Goal: Task Accomplishment & Management: Use online tool/utility

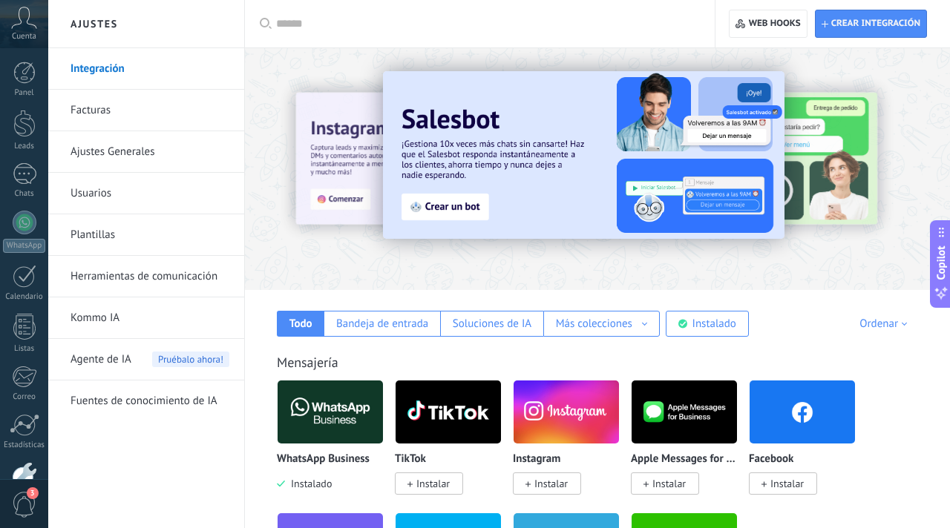
click at [328, 469] on div "WhatsApp Business Instalado" at bounding box center [330, 472] width 107 height 38
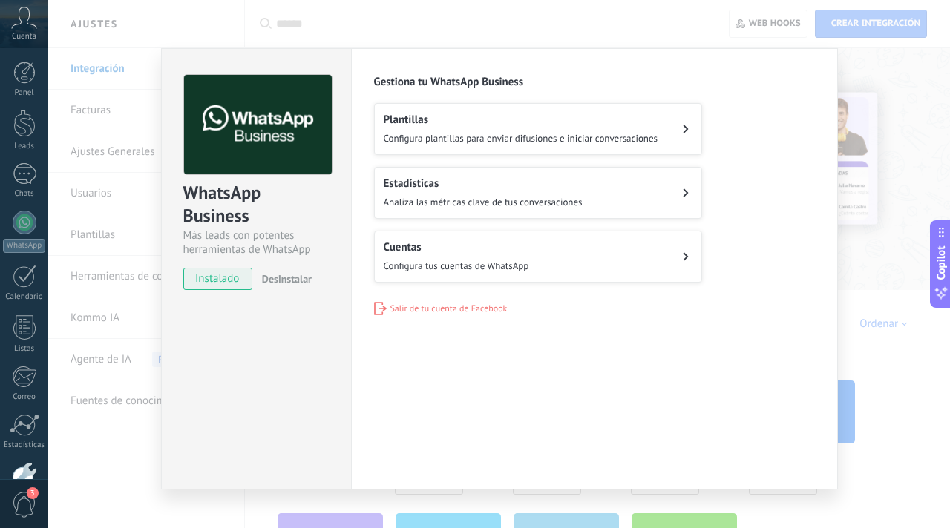
click at [424, 278] on button "Cuentas Configura tus cuentas de WhatsApp" at bounding box center [538, 257] width 328 height 52
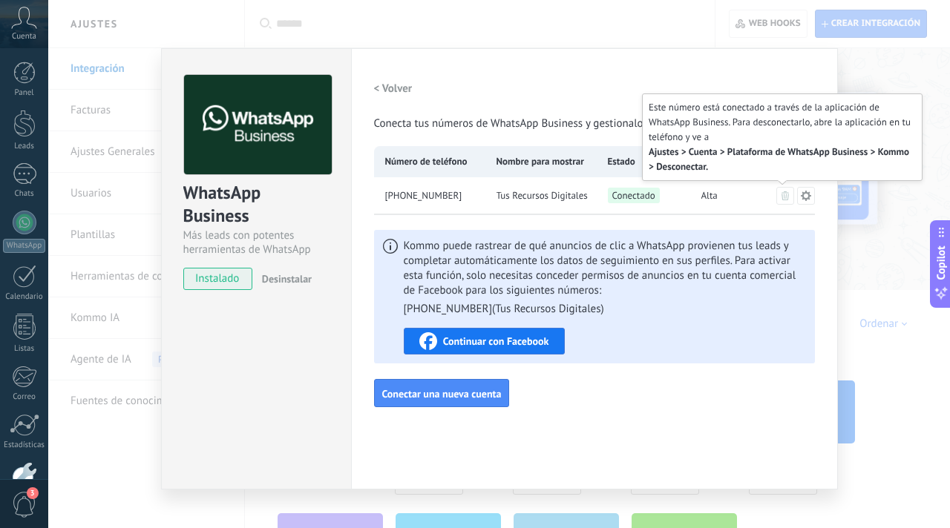
click at [780, 200] on button at bounding box center [785, 196] width 18 height 18
click at [782, 199] on icon at bounding box center [784, 195] width 7 height 9
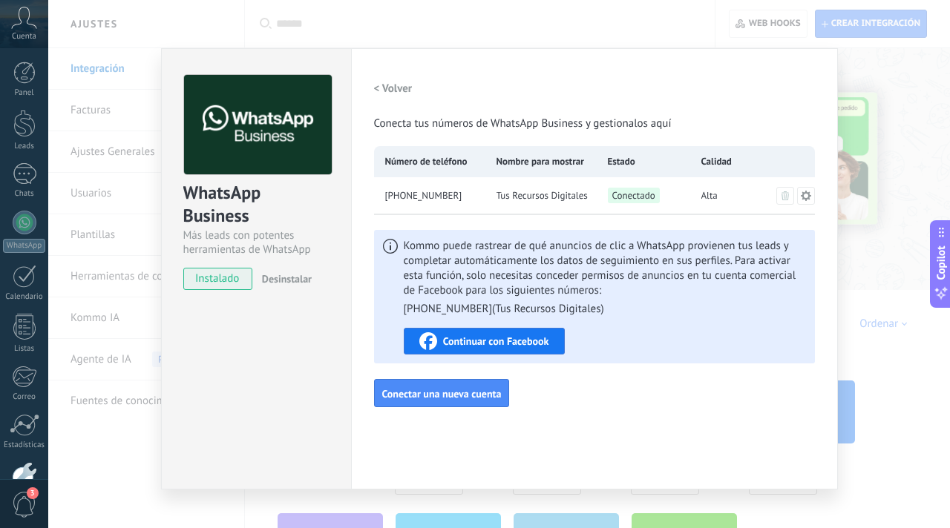
click at [807, 196] on icon at bounding box center [805, 195] width 10 height 10
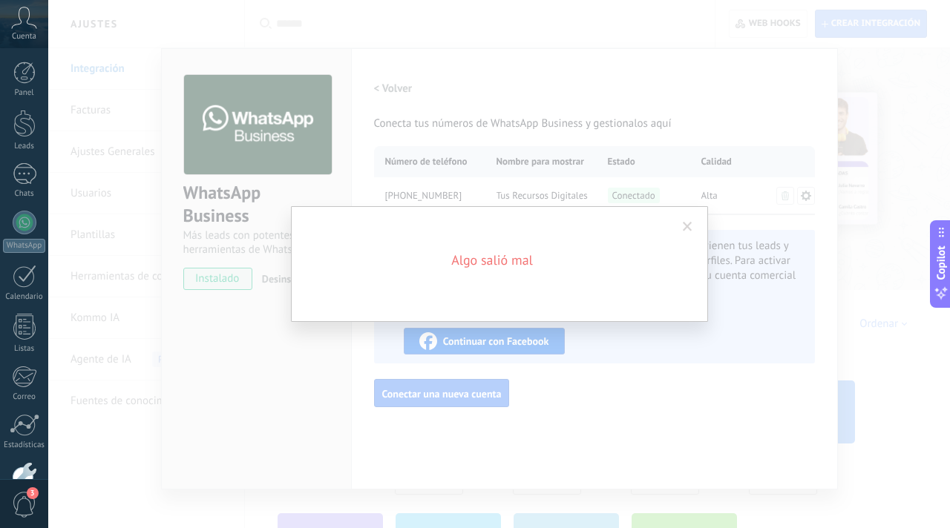
click at [690, 227] on span at bounding box center [688, 227] width 10 height 10
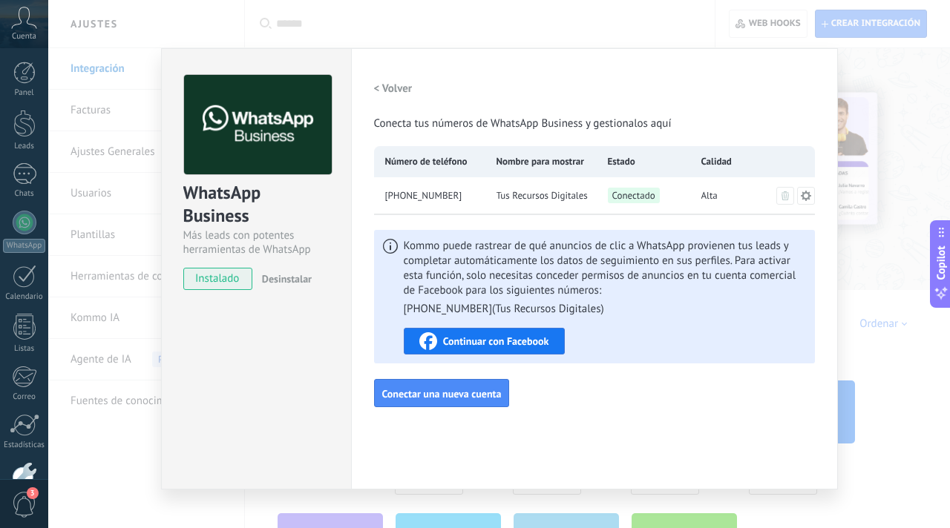
click at [805, 198] on icon at bounding box center [805, 195] width 10 height 10
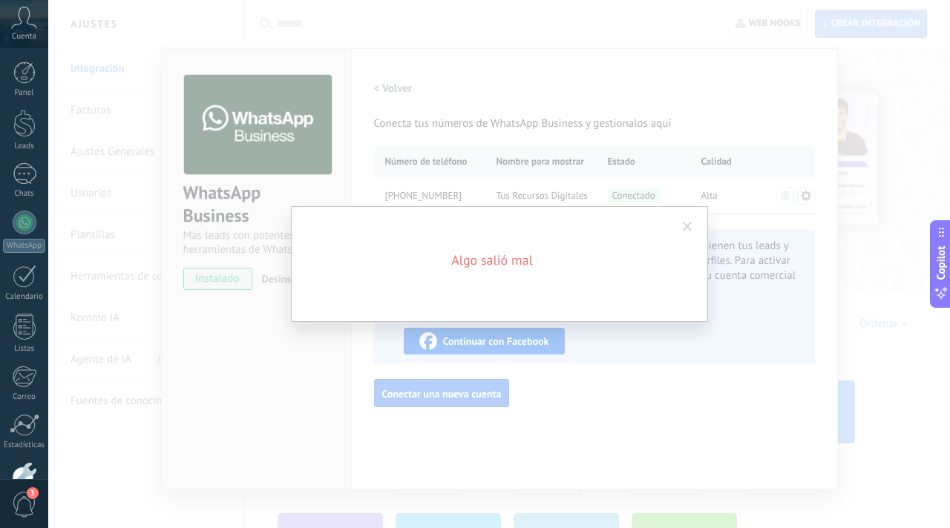
click at [686, 225] on span at bounding box center [688, 227] width 10 height 10
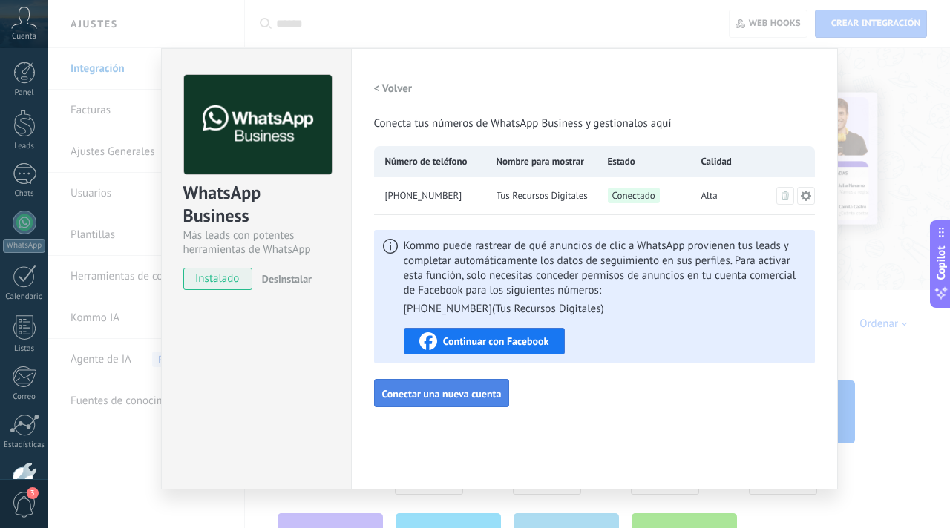
click at [437, 396] on span "Conectar una nueva cuenta" at bounding box center [441, 394] width 119 height 10
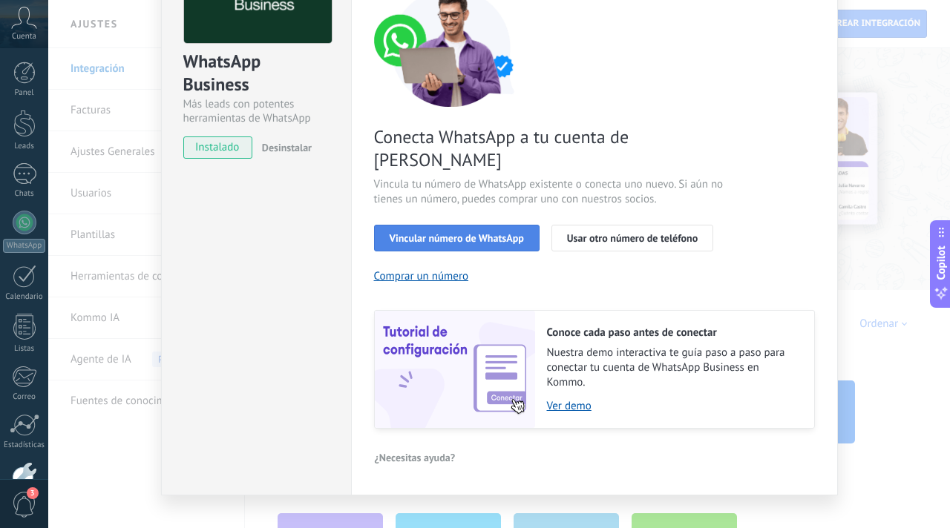
click at [450, 233] on span "Vincular número de WhatsApp" at bounding box center [457, 238] width 134 height 10
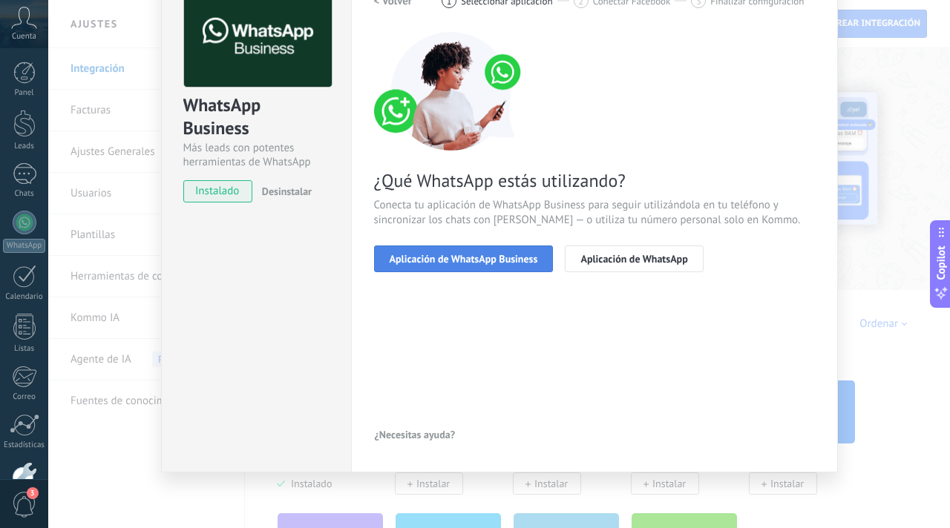
click at [453, 260] on span "Aplicación de WhatsApp Business" at bounding box center [464, 259] width 148 height 10
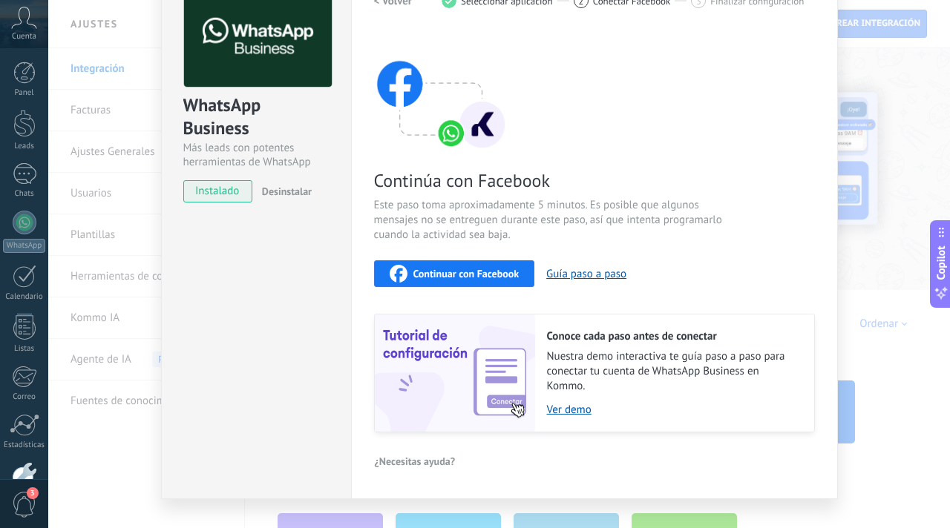
click at [478, 281] on div "Continuar con Facebook" at bounding box center [455, 274] width 130 height 18
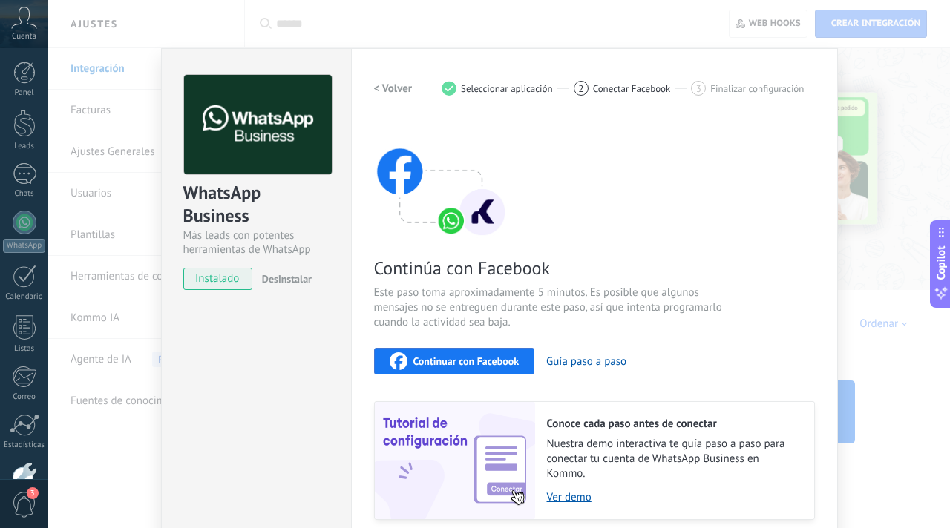
click at [379, 24] on div "WhatsApp Business Más leads con potentes herramientas de WhatsApp instalado Des…" at bounding box center [499, 264] width 902 height 528
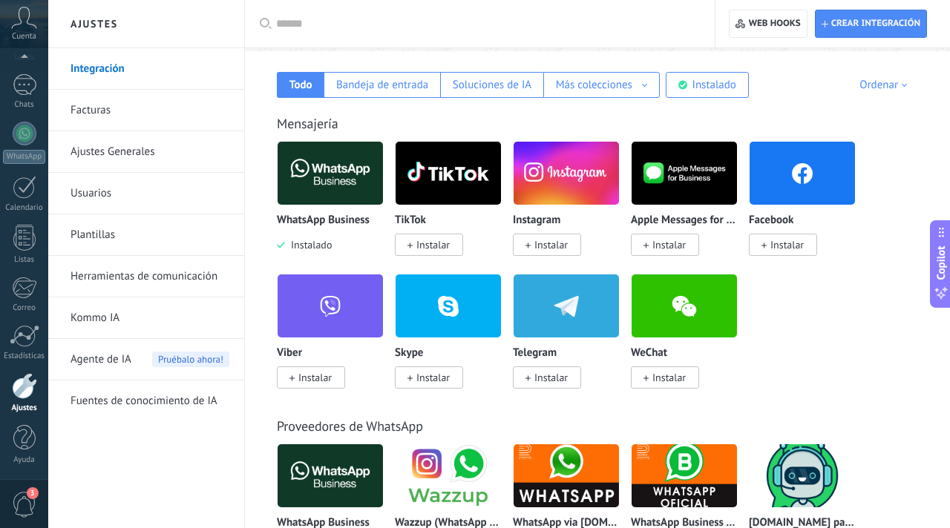
scroll to position [251, 0]
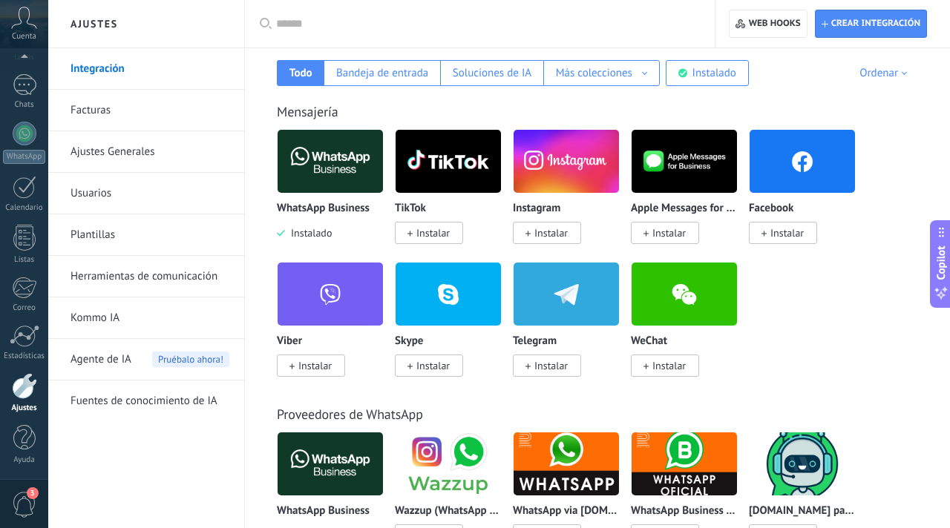
click at [24, 400] on link "Ajustes" at bounding box center [24, 393] width 48 height 40
click at [23, 393] on div at bounding box center [24, 386] width 25 height 26
click at [97, 285] on link "Herramientas de comunicación" at bounding box center [150, 277] width 159 height 42
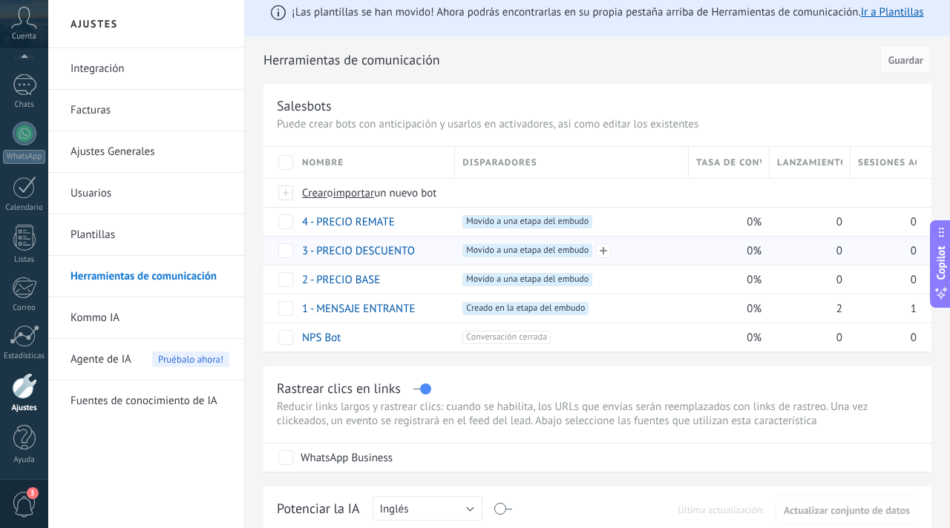
scroll to position [19, 0]
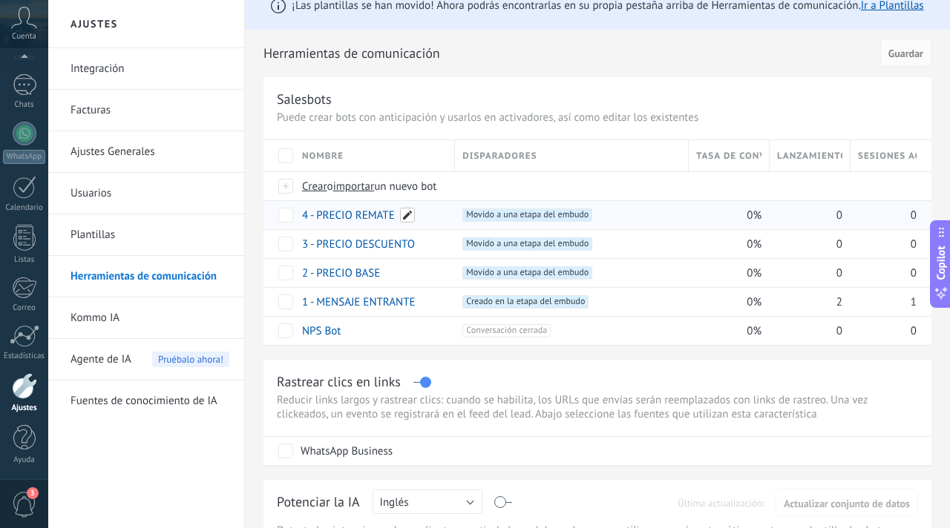
click at [405, 215] on span at bounding box center [407, 215] width 15 height 15
click at [601, 217] on span at bounding box center [603, 215] width 15 height 15
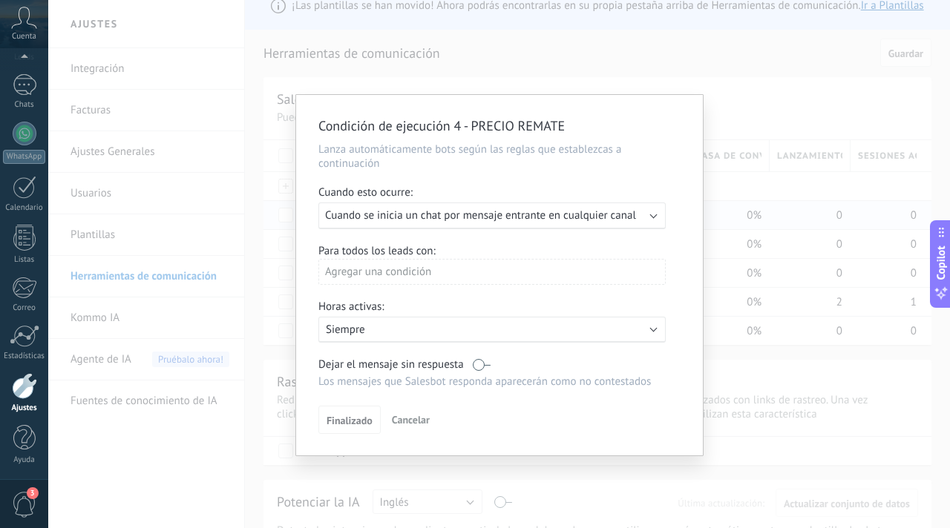
click at [746, 146] on div "Condición de ejecución 4 - PRECIO REMATE Lanza automáticamente bots según las r…" at bounding box center [499, 264] width 902 height 528
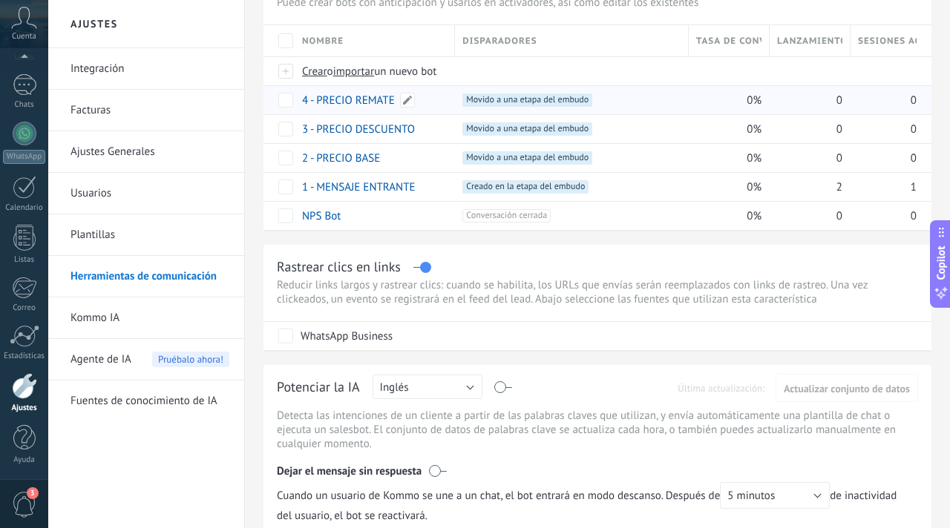
scroll to position [142, 0]
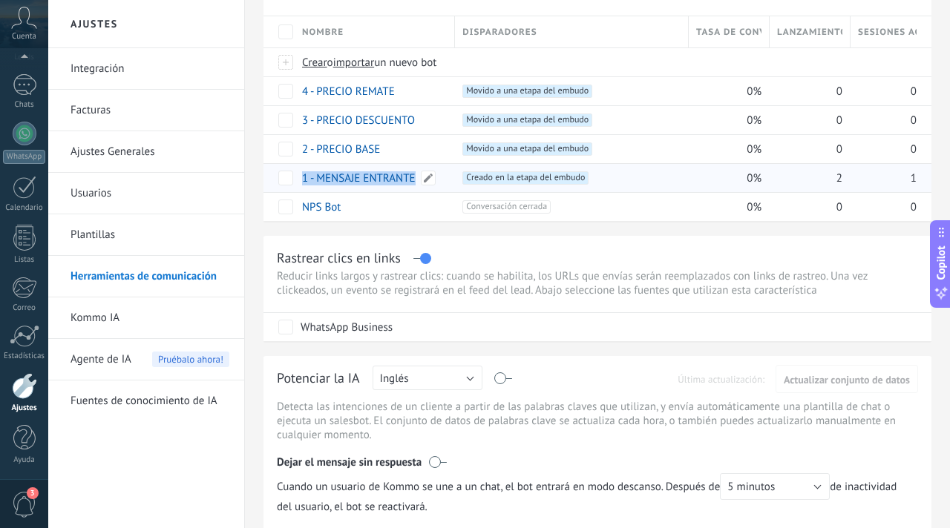
click at [321, 180] on link "1 - MENSAJE ENTRANTE" at bounding box center [359, 178] width 114 height 14
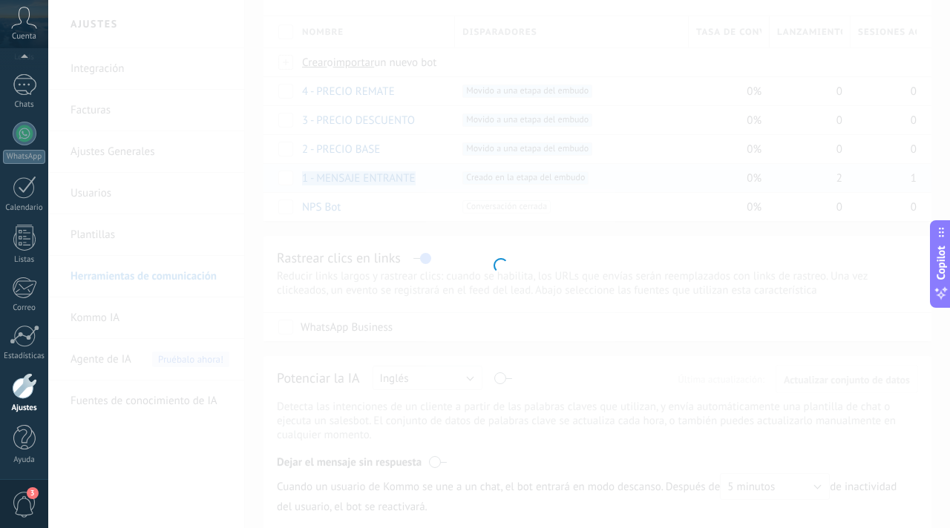
type input "**********"
